Goal: Complete application form

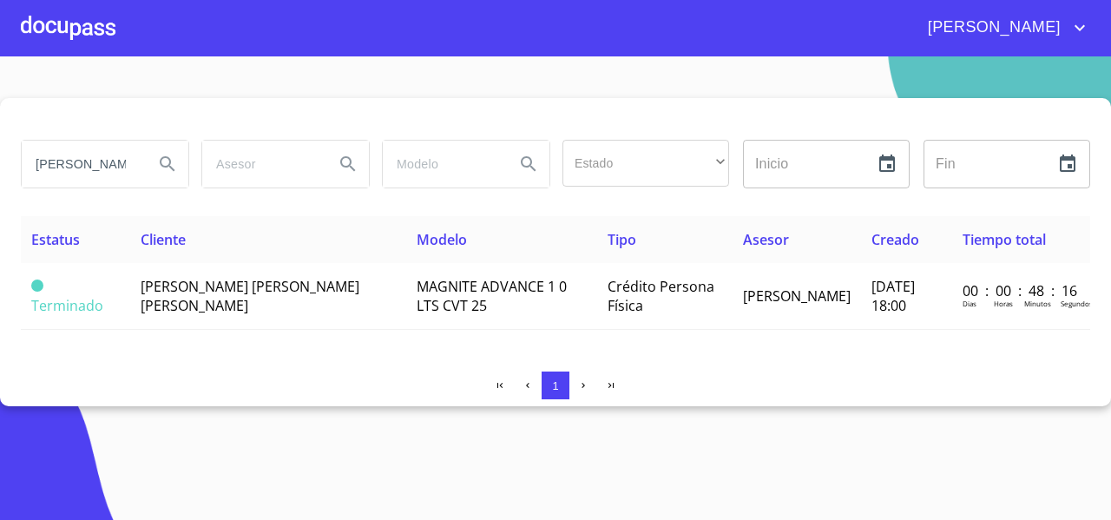
click at [68, 30] on div at bounding box center [68, 28] width 95 height 56
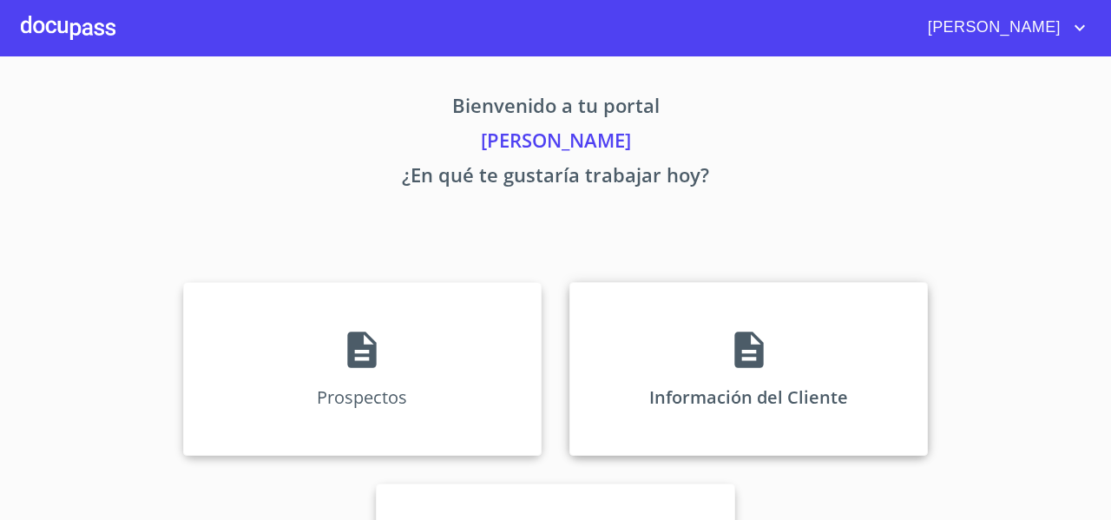
click at [589, 344] on div "Información del Cliente" at bounding box center [749, 369] width 359 height 174
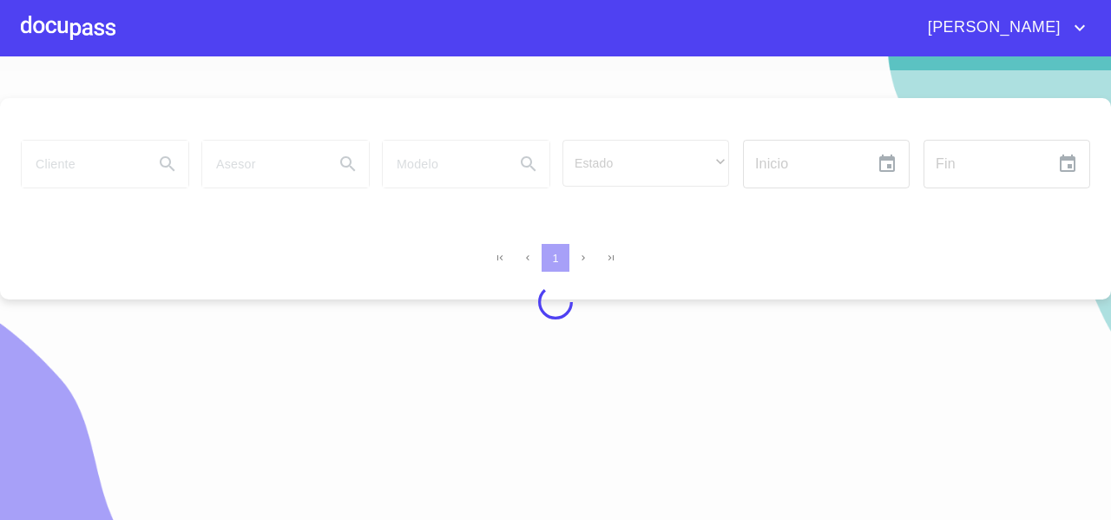
click at [95, 155] on div at bounding box center [555, 302] width 1111 height 464
click at [79, 168] on div at bounding box center [555, 302] width 1111 height 464
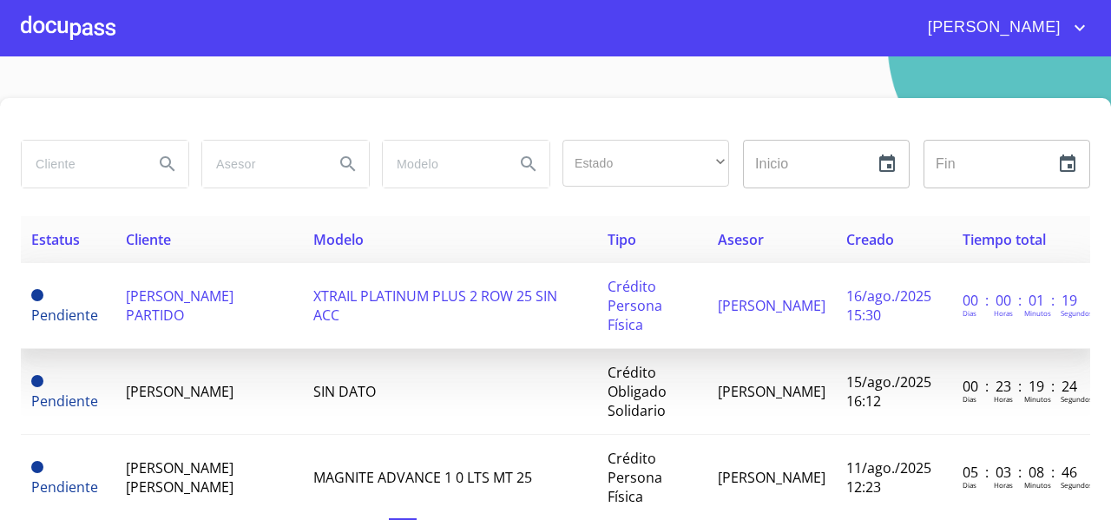
click at [191, 327] on td "[PERSON_NAME] PARTIDO" at bounding box center [209, 306] width 188 height 86
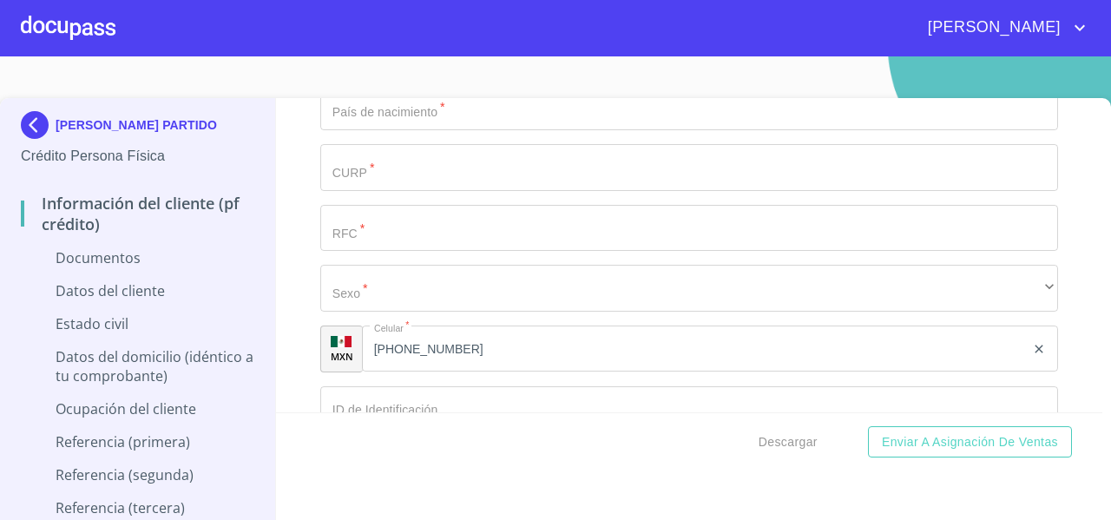
scroll to position [2552, 0]
click at [524, 365] on input "[PHONE_NUMBER]" at bounding box center [693, 348] width 663 height 47
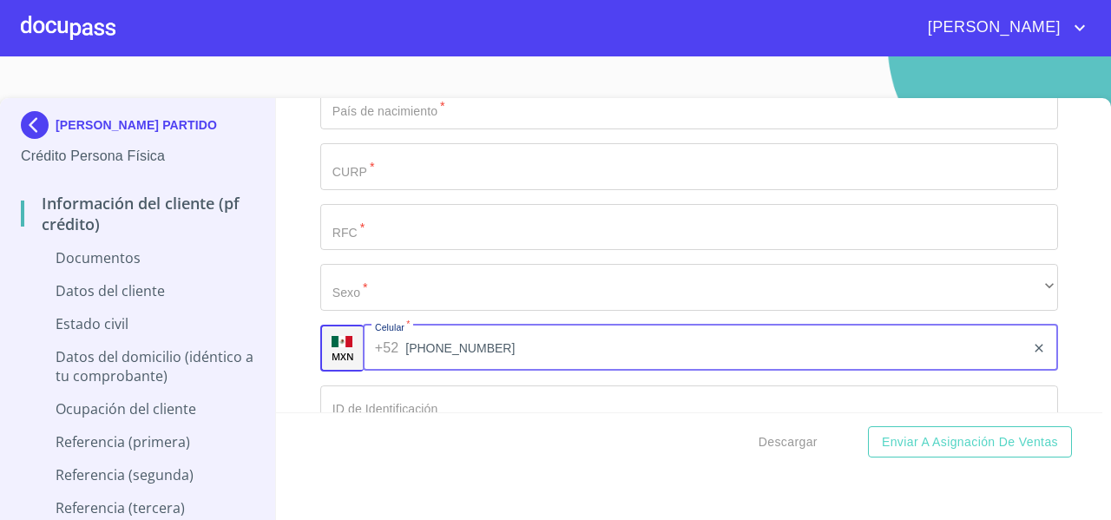
drag, startPoint x: 497, startPoint y: 349, endPoint x: 406, endPoint y: 352, distance: 91.2
click at [406, 352] on input "[PHONE_NUMBER]" at bounding box center [715, 348] width 620 height 47
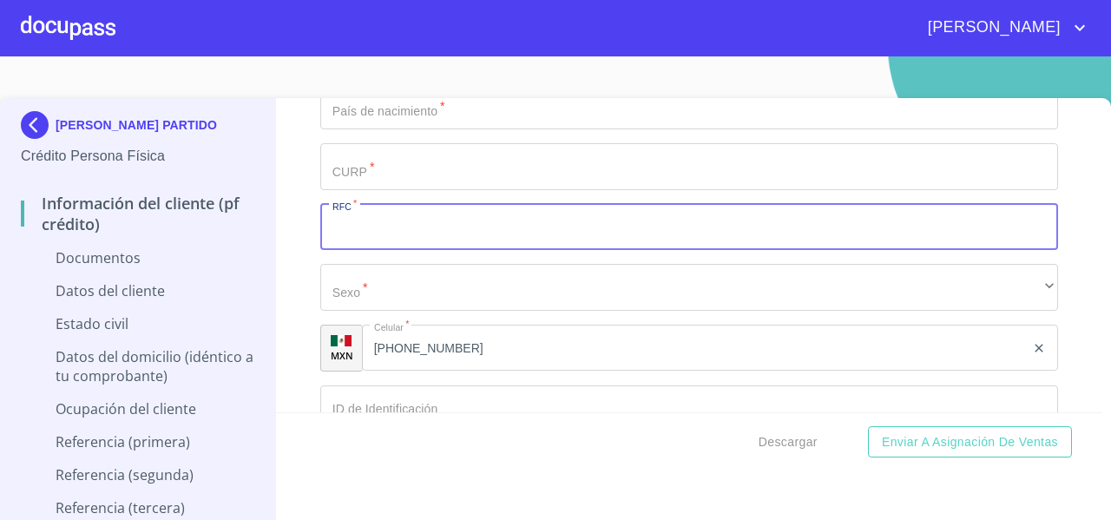
paste input "64)41116327"
click at [347, 223] on input "64)41116327" at bounding box center [669, 227] width 698 height 47
type input "6441116327"
drag, startPoint x: 411, startPoint y: 225, endPoint x: 313, endPoint y: 232, distance: 97.5
click at [313, 232] on div "Información del cliente (PF crédito) Documentos Documento de identificación   *…" at bounding box center [689, 255] width 827 height 314
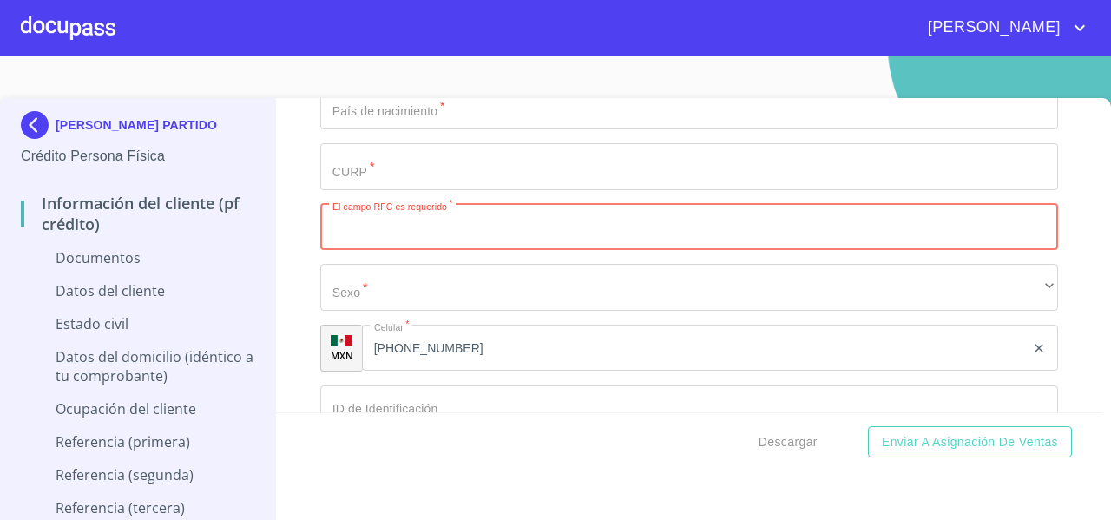
click at [306, 196] on div "Información del cliente (PF crédito) Documentos Documento de identificación   *…" at bounding box center [689, 255] width 827 height 314
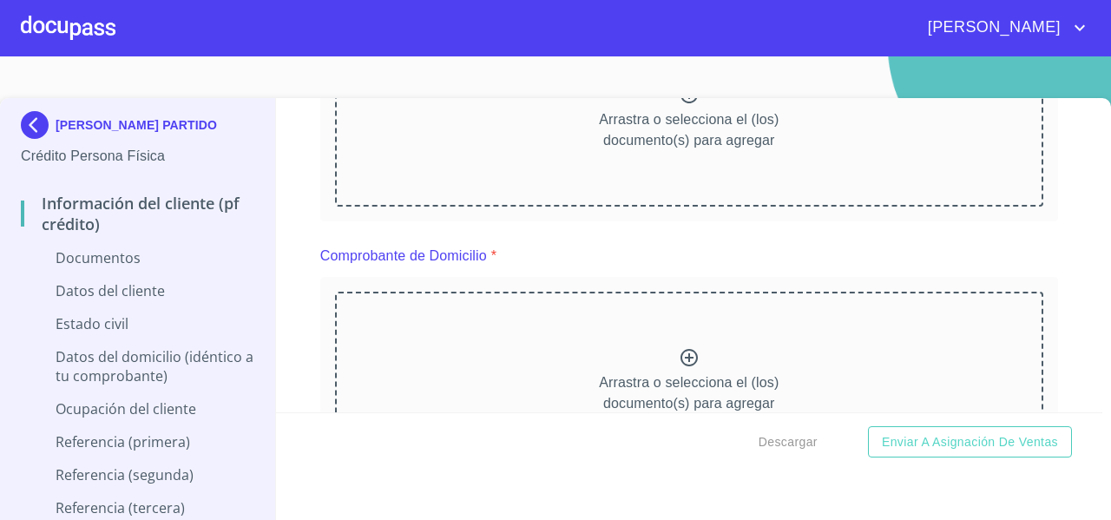
scroll to position [0, 0]
